Goal: Information Seeking & Learning: Learn about a topic

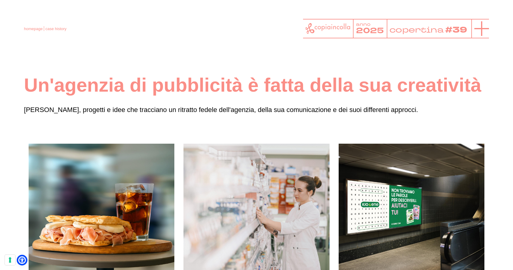
click at [478, 31] on icon at bounding box center [481, 28] width 15 height 15
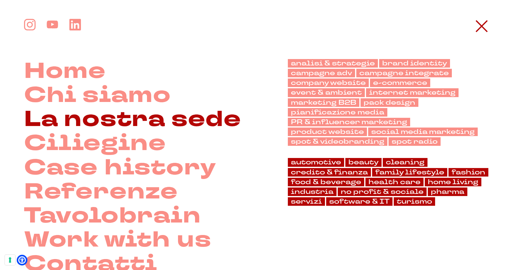
click at [209, 113] on link "La nostra sede" at bounding box center [132, 119] width 217 height 24
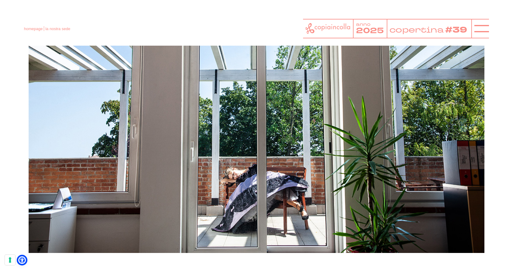
scroll to position [2595, 0]
click at [481, 25] on icon at bounding box center [481, 28] width 15 height 15
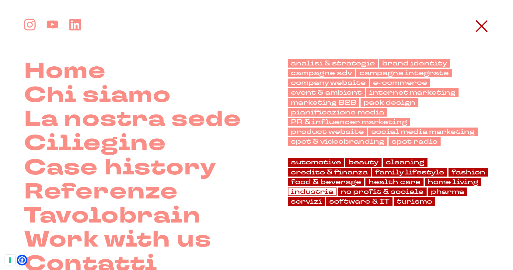
click at [315, 193] on link "industria" at bounding box center [312, 191] width 49 height 9
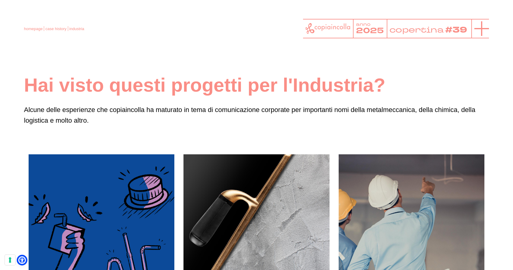
click at [482, 25] on icon at bounding box center [481, 28] width 15 height 15
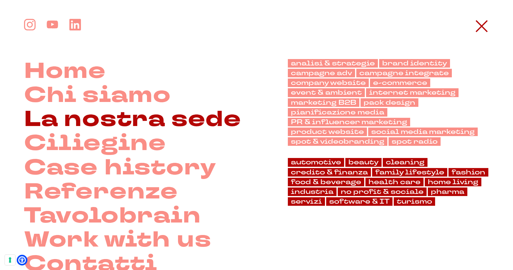
click at [85, 118] on link "La nostra sede" at bounding box center [132, 119] width 217 height 24
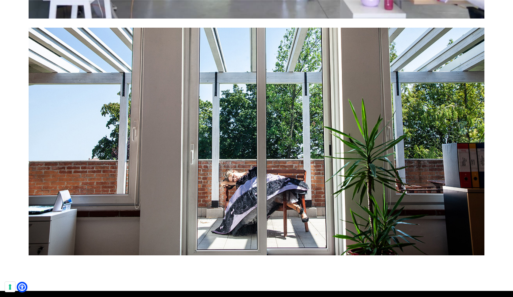
scroll to position [2593, 0]
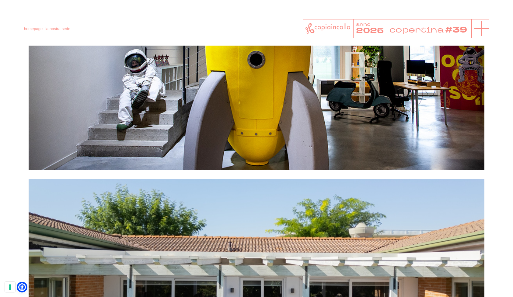
click at [479, 30] on icon at bounding box center [481, 28] width 15 height 15
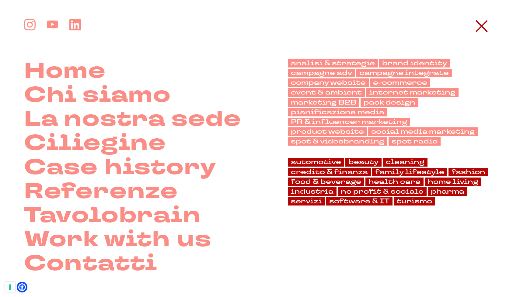
scroll to position [235, 0]
click at [320, 193] on link "industria" at bounding box center [312, 191] width 49 height 9
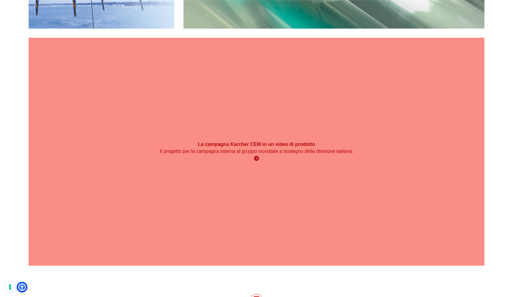
scroll to position [1448, 0]
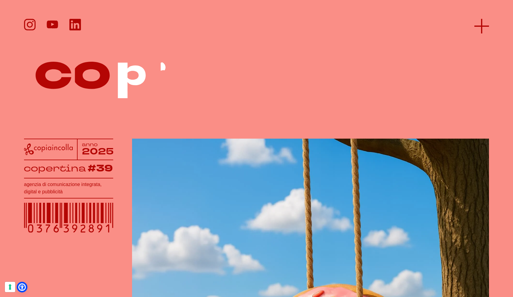
click at [484, 29] on icon at bounding box center [481, 26] width 15 height 15
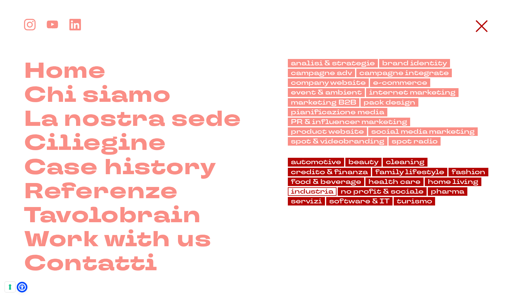
click at [301, 194] on link "industria" at bounding box center [312, 191] width 49 height 9
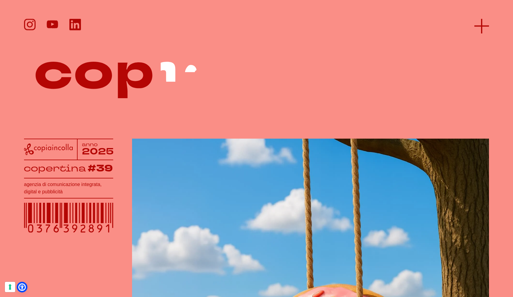
click at [487, 26] on line at bounding box center [481, 26] width 15 height 0
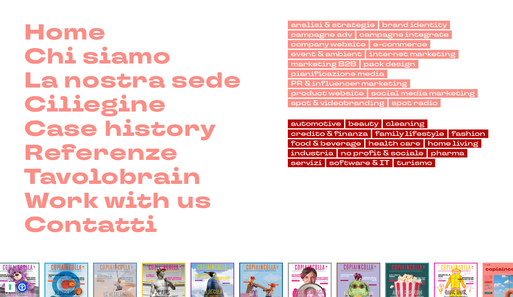
scroll to position [37, 0]
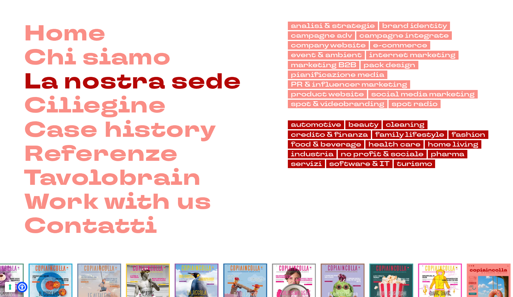
click at [157, 83] on link "La nostra sede" at bounding box center [132, 82] width 217 height 24
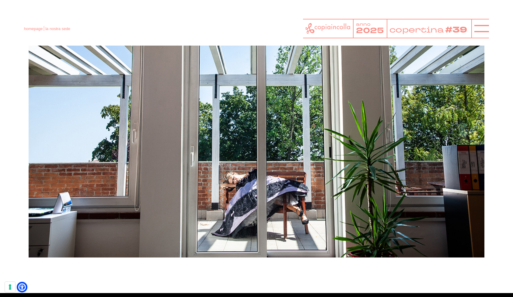
scroll to position [2591, 0]
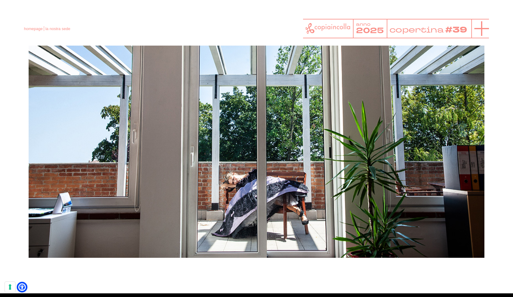
click at [482, 29] on line at bounding box center [481, 29] width 15 height 0
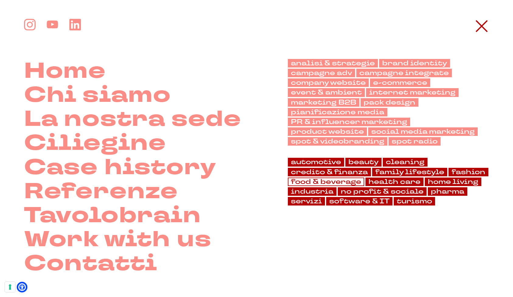
click at [313, 182] on link "food & beverage" at bounding box center [326, 182] width 76 height 9
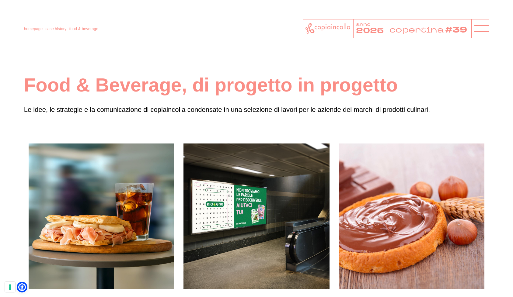
click at [314, 28] on icon at bounding box center [327, 28] width 45 height 11
